Goal: Task Accomplishment & Management: Use online tool/utility

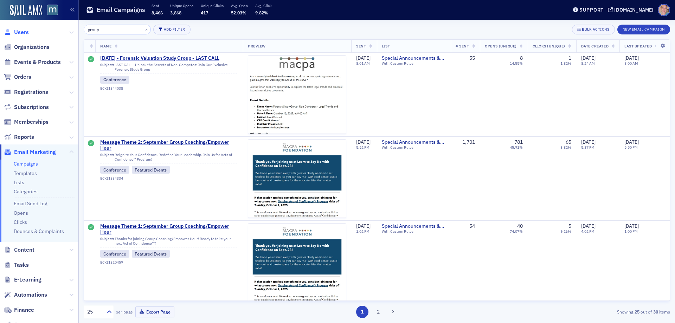
scroll to position [527, 0]
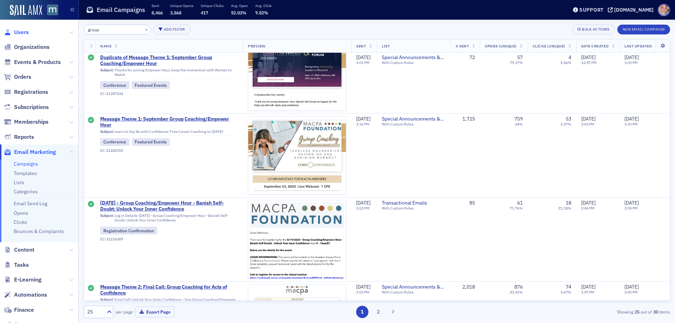
click at [25, 30] on span "Users" at bounding box center [21, 32] width 15 height 8
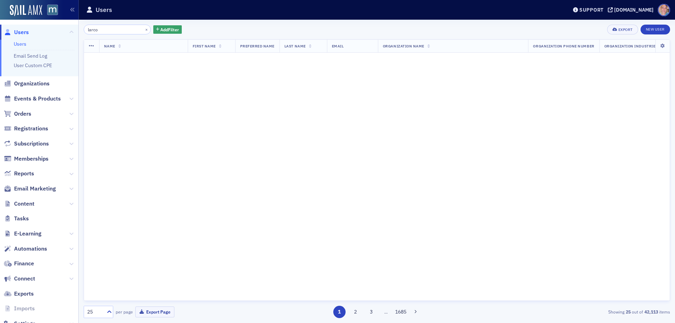
type input "larco"
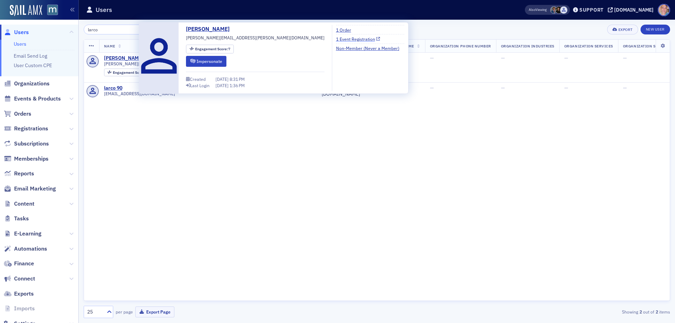
click at [336, 39] on link "1 Event Registration" at bounding box center [358, 39] width 44 height 6
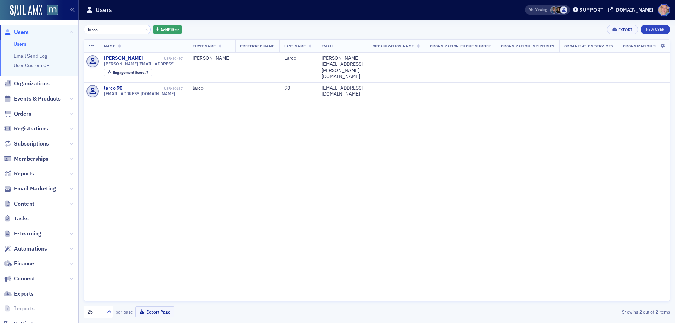
click at [19, 42] on link "Users" at bounding box center [20, 44] width 13 height 6
click at [143, 31] on button "×" at bounding box center [146, 29] width 6 height 6
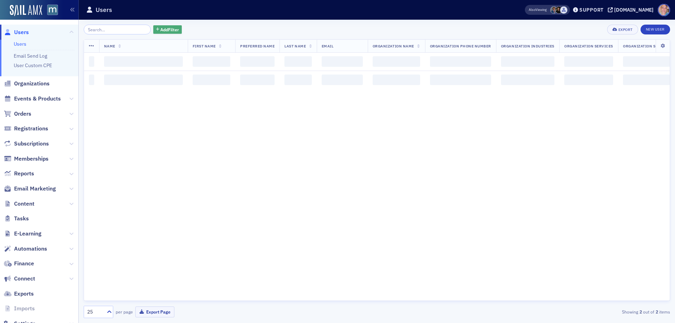
click at [163, 29] on span "Add Filter" at bounding box center [169, 29] width 19 height 6
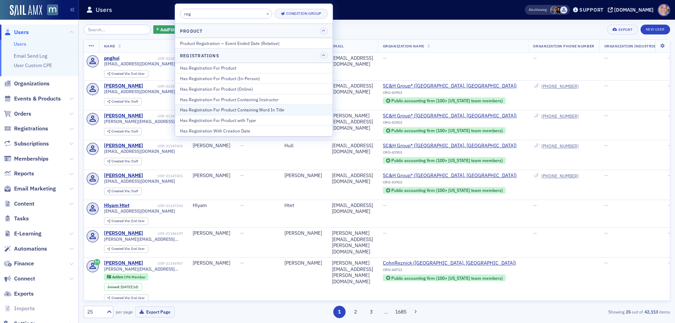
type input "reg"
click at [271, 110] on div "Has Registration For Product Containing Word In Title" at bounding box center [254, 109] width 148 height 6
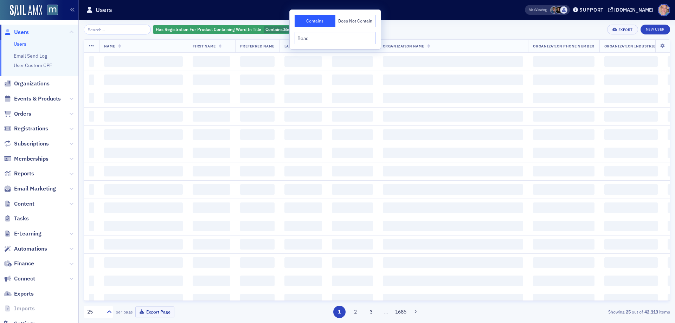
type input "Beach"
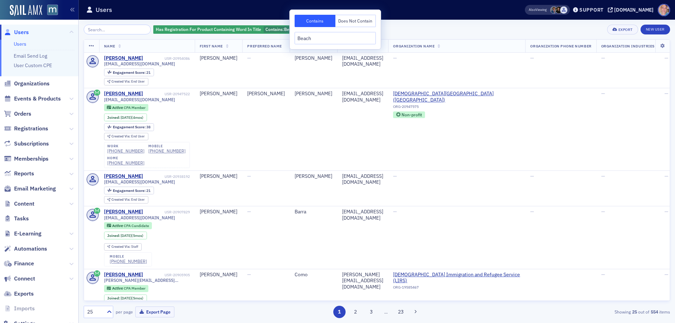
click at [394, 28] on div "Has Registration For Product Containing Word In Title Contains : Beach Add Filt…" at bounding box center [377, 30] width 586 height 10
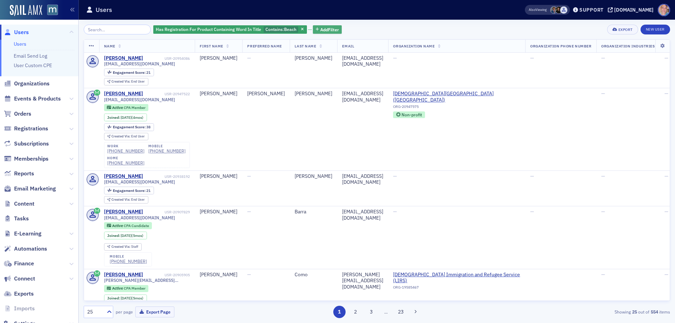
click at [330, 31] on span "Add Filter" at bounding box center [329, 29] width 19 height 6
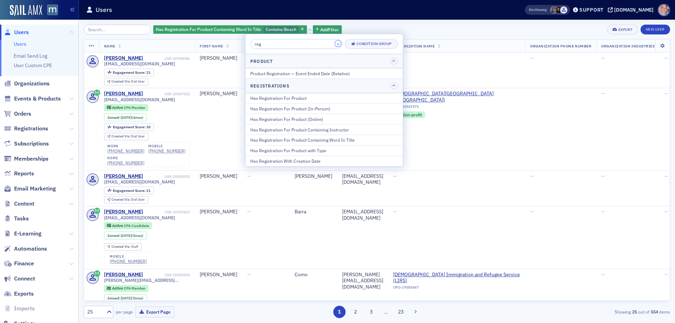
click at [335, 44] on button "×" at bounding box center [338, 43] width 6 height 6
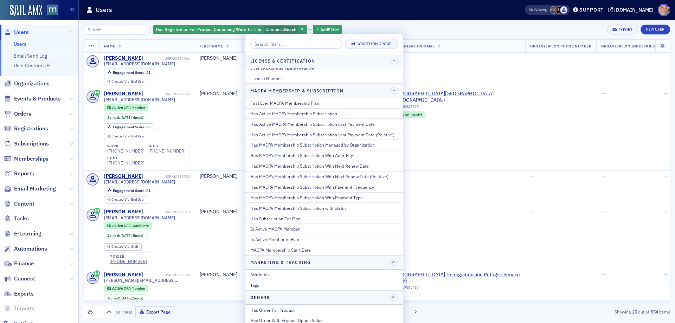
scroll to position [351, 0]
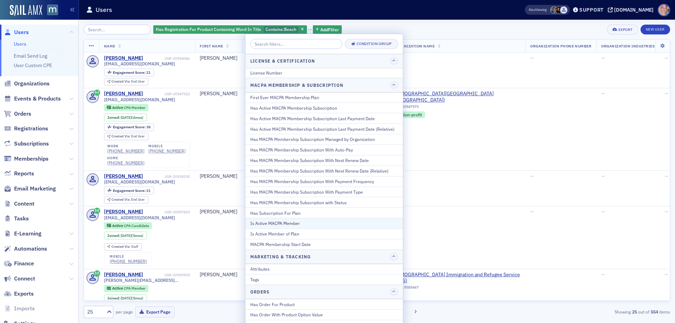
click at [299, 225] on div "Is Active MACPA Member" at bounding box center [324, 223] width 148 height 6
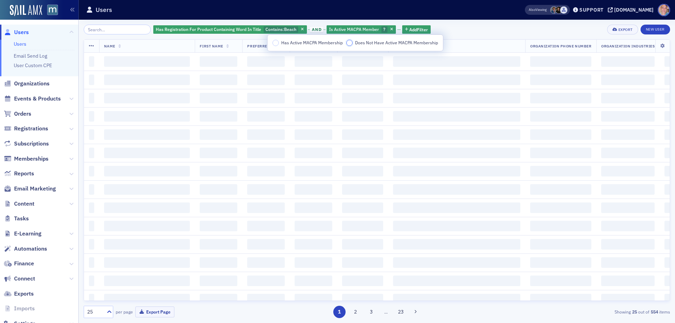
click at [349, 43] on input "Does Not Have Active MACPA Membership" at bounding box center [349, 43] width 6 height 6
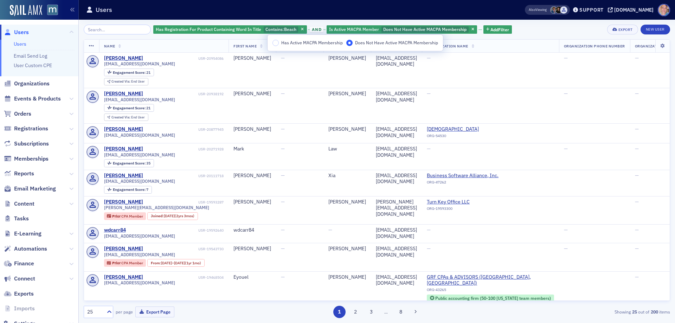
click at [522, 31] on div "Has Registration For Product Containing Word In Title Contains : Beach and Is A…" at bounding box center [377, 30] width 586 height 10
click at [495, 31] on span "Add Filter" at bounding box center [499, 29] width 19 height 6
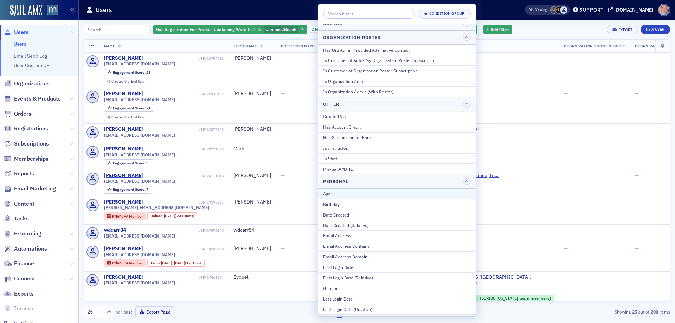
scroll to position [632, 0]
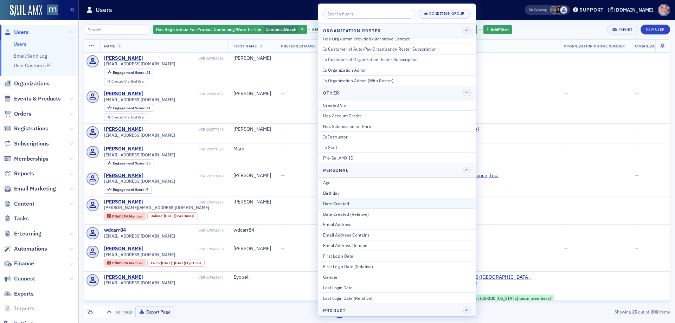
click at [362, 203] on div "Date Created" at bounding box center [397, 203] width 148 height 6
select select "9"
select select "2025"
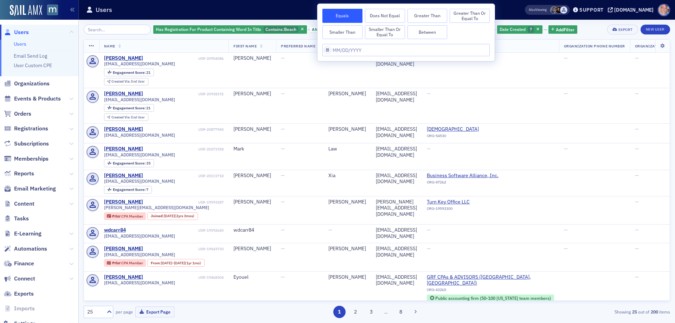
click at [433, 30] on button "Between" at bounding box center [427, 32] width 40 height 14
select select "9"
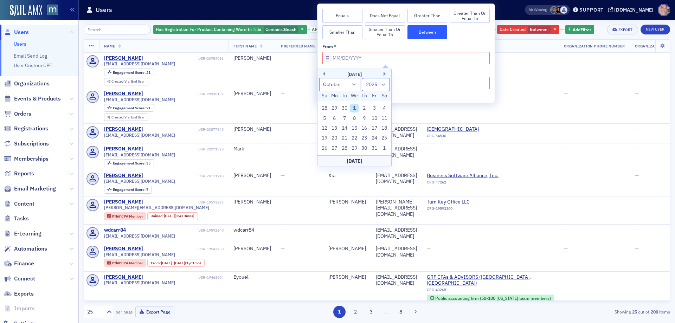
click at [385, 86] on select "1900 1901 1902 1903 1904 1905 1906 1907 1908 1909 1910 1911 1912 1913 1914 1915…" at bounding box center [376, 84] width 28 height 13
select select "2024"
click at [362, 78] on select "1900 1901 1902 1903 1904 1905 1906 1907 1908 1909 1910 1911 1912 1913 1914 1915…" at bounding box center [376, 84] width 28 height 13
click at [354, 129] on div "16" at bounding box center [354, 128] width 8 height 8
type input "10/16/2024"
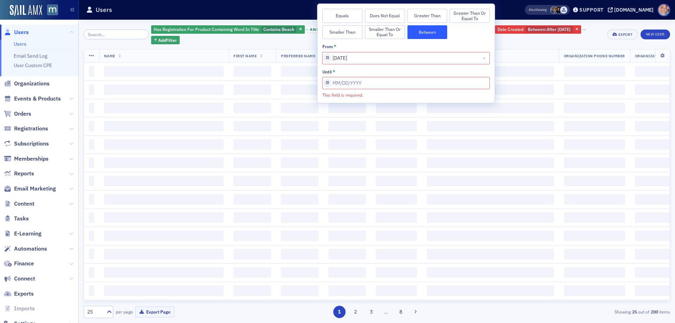
click at [391, 83] on input "This field is required." at bounding box center [405, 83] width 167 height 12
select select "9"
select select "2025"
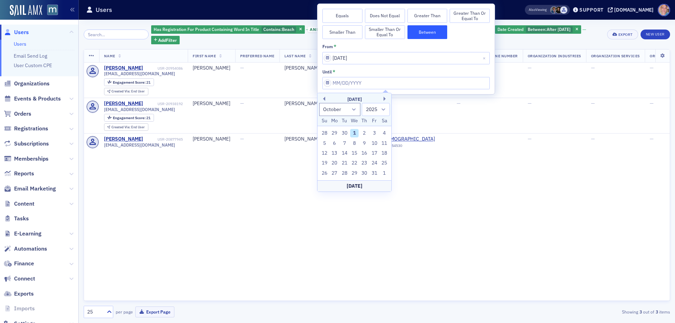
click at [357, 186] on div "Today" at bounding box center [354, 185] width 74 height 11
type input "10/01/2025"
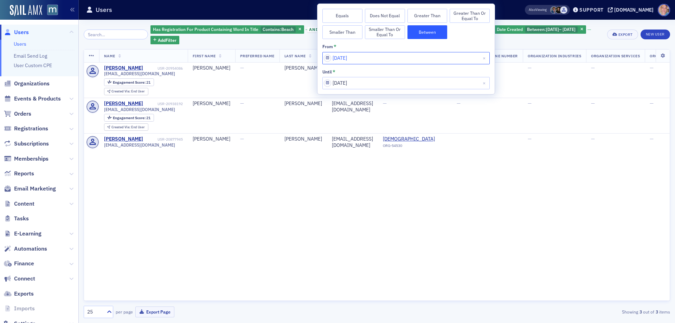
click at [377, 62] on input "10/16/2024" at bounding box center [405, 58] width 167 height 12
select select "9"
select select "2024"
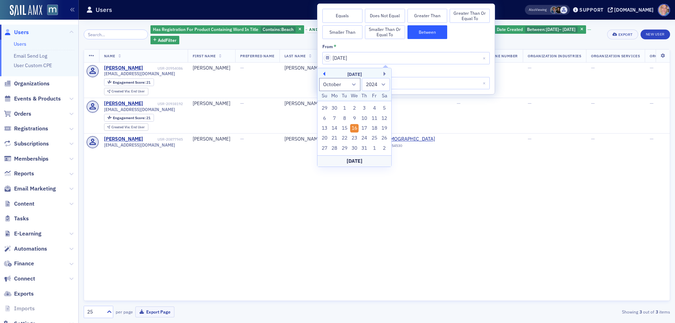
click at [324, 74] on button "Previous Month" at bounding box center [323, 74] width 4 height 4
click at [383, 74] on div "June 2024" at bounding box center [354, 74] width 74 height 7
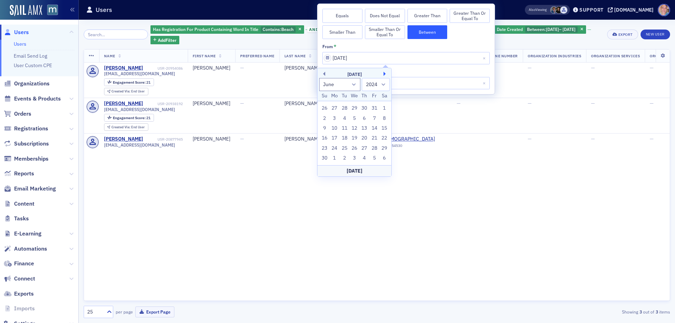
click at [385, 74] on button "Next Month" at bounding box center [385, 74] width 4 height 4
select select "7"
click at [335, 129] on div "12" at bounding box center [334, 128] width 8 height 8
type input "08/12/2024"
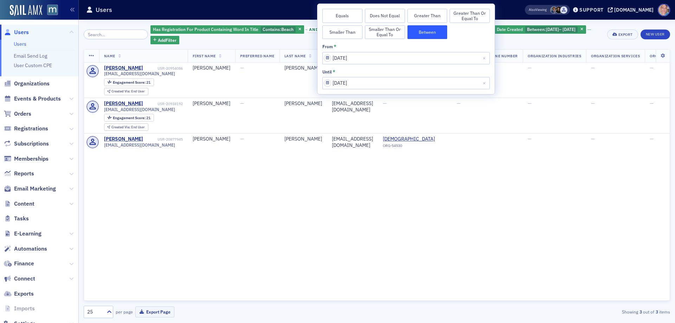
click at [519, 45] on div "Has Registration For Product Containing Word In Title Contains : Beach and Is A…" at bounding box center [377, 171] width 586 height 293
